Goal: Obtain resource: Download file/media

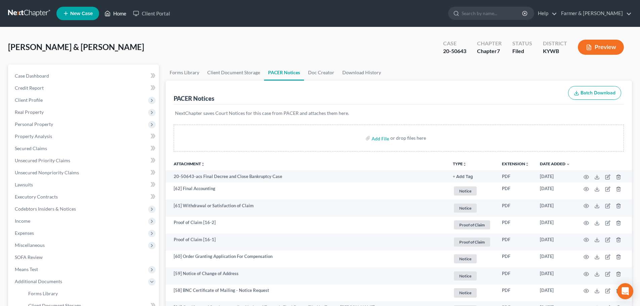
click at [123, 13] on link "Home" at bounding box center [115, 13] width 29 height 12
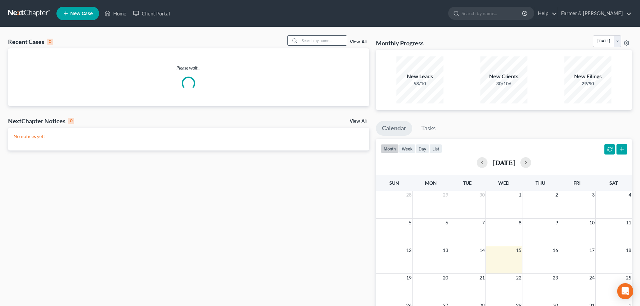
click at [306, 41] on input "search" at bounding box center [323, 41] width 47 height 10
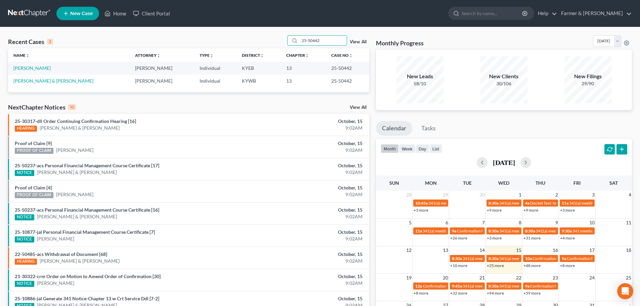
type input "25-50442"
click at [46, 82] on link "[PERSON_NAME] & [PERSON_NAME]" at bounding box center [53, 81] width 80 height 6
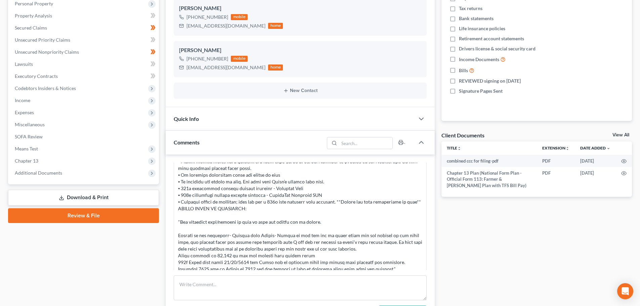
scroll to position [157, 0]
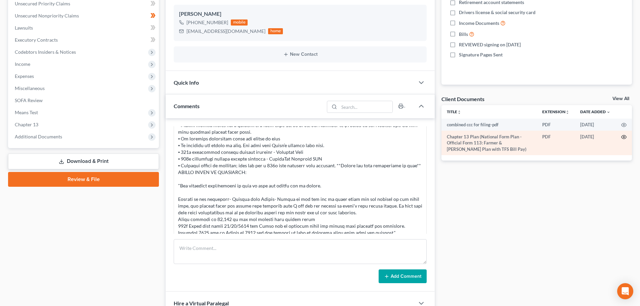
click at [623, 135] on icon "button" at bounding box center [623, 136] width 5 height 5
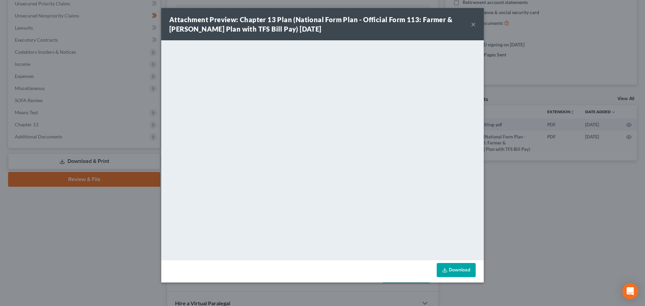
click at [474, 24] on button "×" at bounding box center [473, 24] width 5 height 8
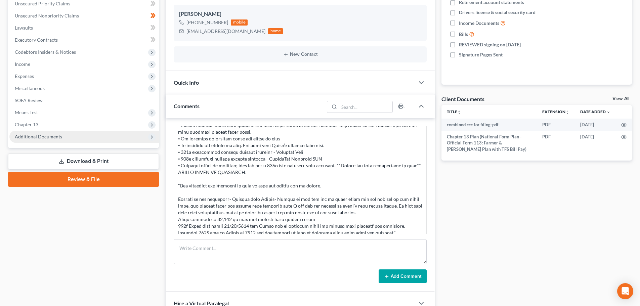
click at [51, 135] on span "Additional Documents" at bounding box center [38, 137] width 47 height 6
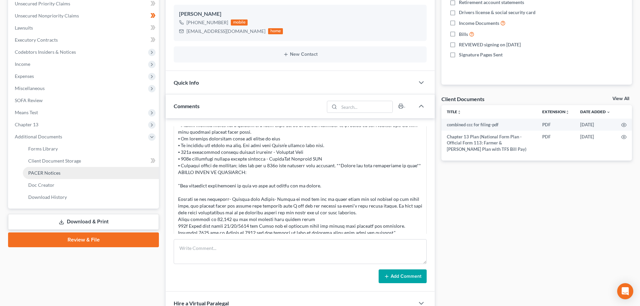
click at [51, 172] on span "PACER Notices" at bounding box center [44, 173] width 32 height 6
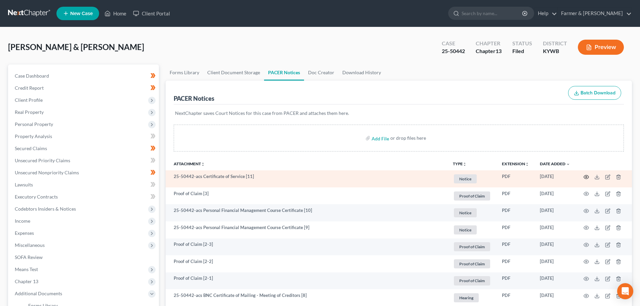
click at [585, 176] on icon "button" at bounding box center [586, 176] width 5 height 5
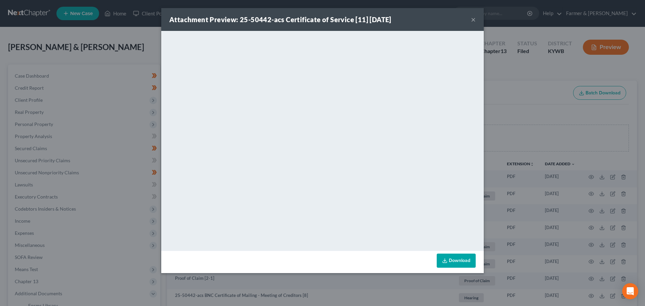
click at [473, 20] on button "×" at bounding box center [473, 19] width 5 height 8
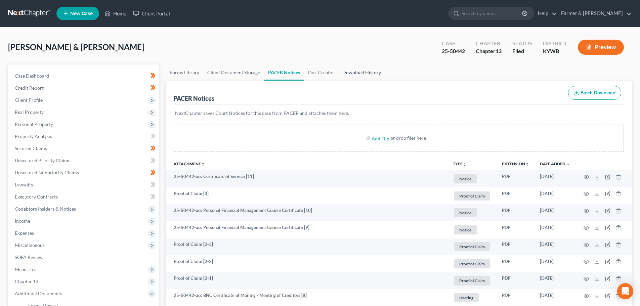
click at [355, 76] on link "Download History" at bounding box center [361, 73] width 47 height 16
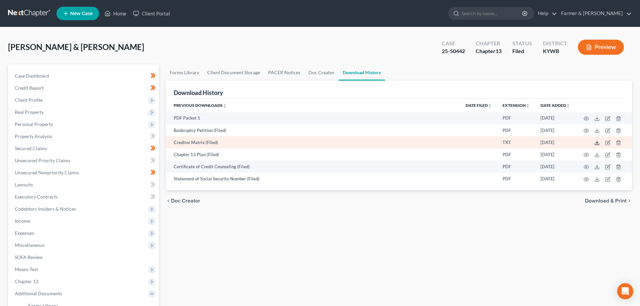
click at [595, 143] on icon at bounding box center [596, 142] width 5 height 5
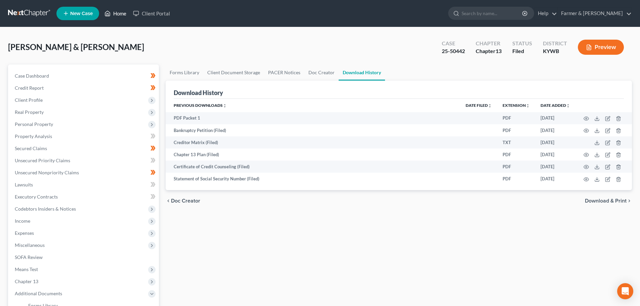
click at [121, 14] on link "Home" at bounding box center [115, 13] width 29 height 12
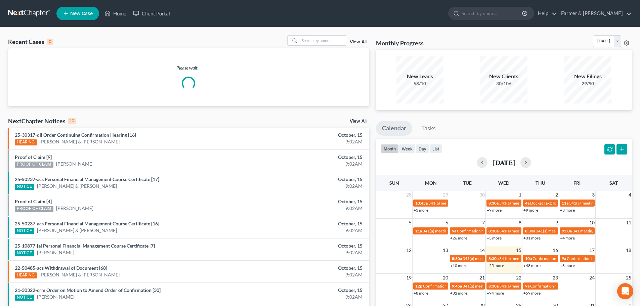
drag, startPoint x: 307, startPoint y: 40, endPoint x: 342, endPoint y: 47, distance: 35.5
click at [308, 40] on input "search" at bounding box center [323, 41] width 47 height 10
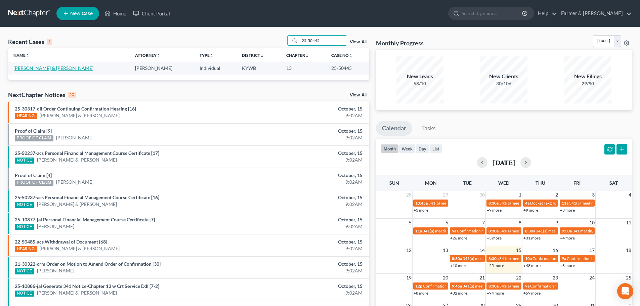
type input "25-50445"
click at [33, 68] on link "[PERSON_NAME] & [PERSON_NAME]" at bounding box center [53, 68] width 80 height 6
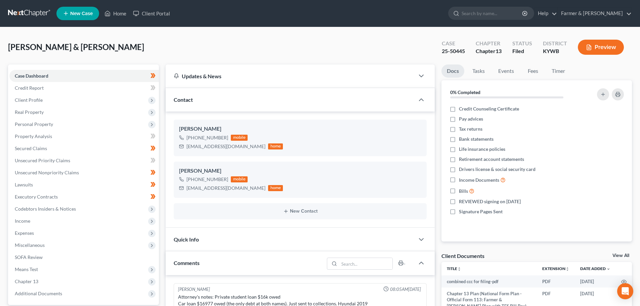
scroll to position [174, 0]
